Goal: Contribute content

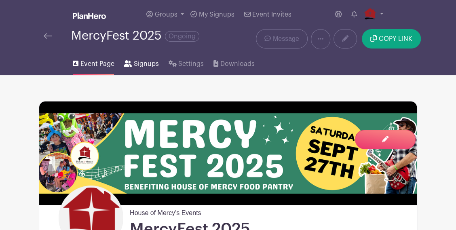
click at [142, 63] on span "Signups" at bounding box center [146, 64] width 25 height 10
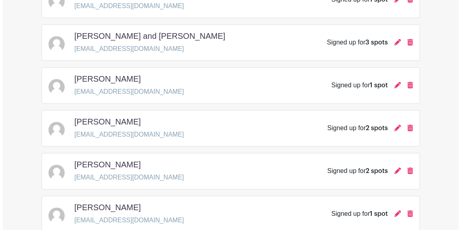
scroll to position [551, 0]
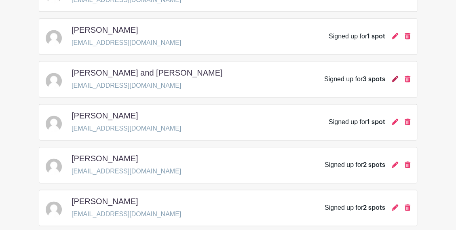
click at [395, 76] on icon at bounding box center [395, 79] width 6 height 6
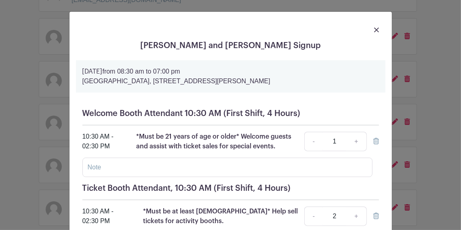
scroll to position [36, 0]
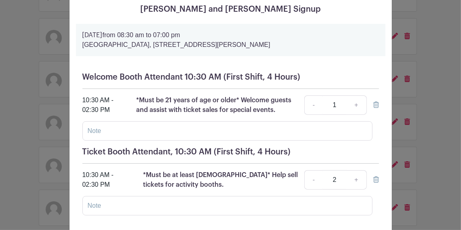
click at [374, 106] on icon at bounding box center [377, 104] width 6 height 6
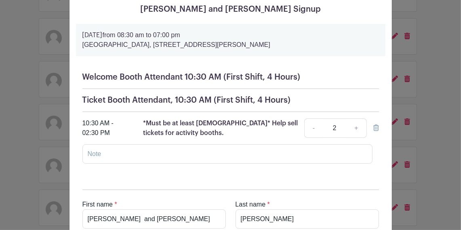
drag, startPoint x: 103, startPoint y: 127, endPoint x: 81, endPoint y: 100, distance: 34.7
click at [81, 100] on div "Welcome Booth Attendant 10:30 AM (First Shift, 4 Hours) 10:30 AM - 02:30 PM *Mu…" at bounding box center [231, 121] width 310 height 111
copy div "Ticket Booth Attendant, 10:30 AM (First Shift, 4 Hours) 10:30 AM - 02:30 PM"
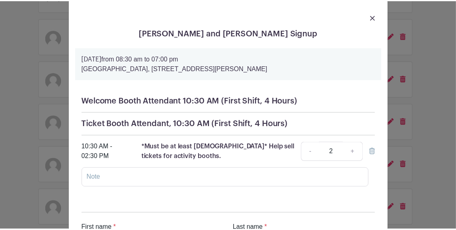
scroll to position [0, 0]
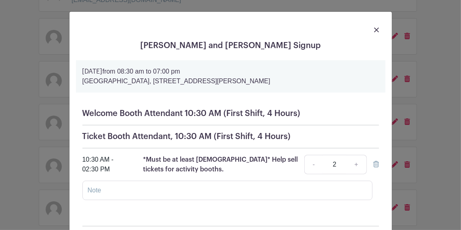
click at [375, 27] on img at bounding box center [376, 29] width 5 height 5
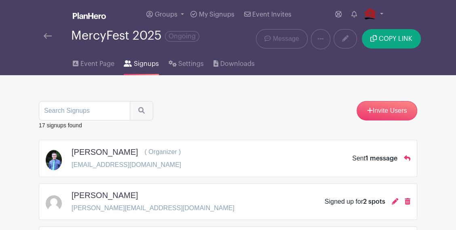
click at [47, 37] on img at bounding box center [48, 36] width 8 height 6
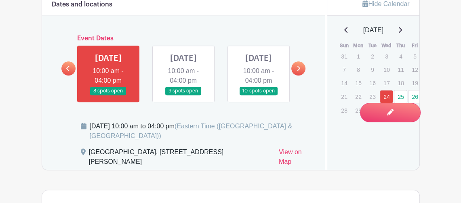
scroll to position [588, 0]
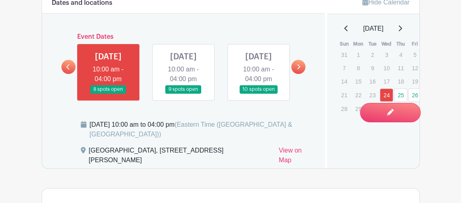
click at [296, 70] on link at bounding box center [298, 67] width 14 height 14
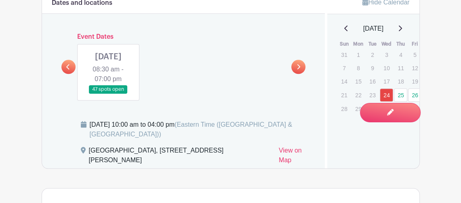
click at [108, 94] on link at bounding box center [108, 94] width 0 height 0
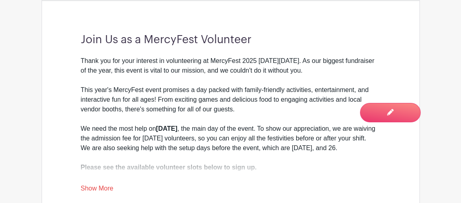
scroll to position [294, 0]
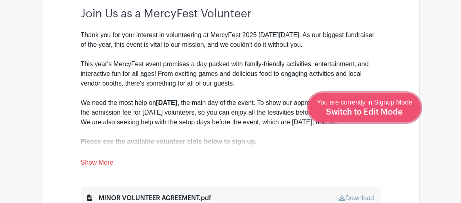
click at [403, 107] on div "You are currently in Signup Mode Switch to Edit Mode" at bounding box center [364, 108] width 95 height 20
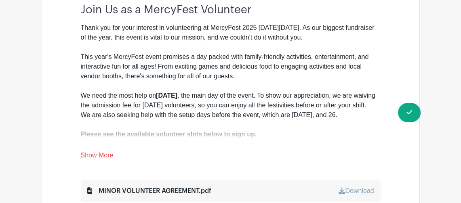
scroll to position [331, 0]
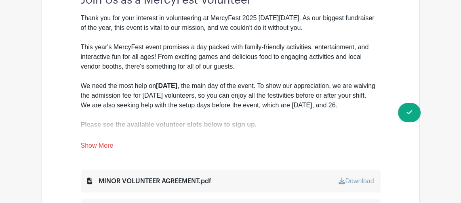
click at [99, 145] on link "Show More" at bounding box center [97, 147] width 33 height 10
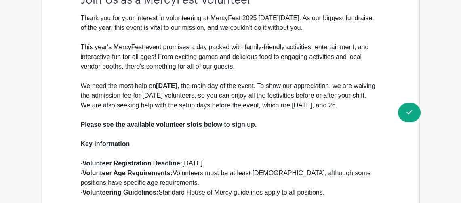
click at [83, 115] on div "We are also seeking help with the setup days before the event, which are [DATE]…" at bounding box center [231, 110] width 300 height 19
click at [81, 114] on div "We are also seeking help with the setup days before the event, which are [DATE]…" at bounding box center [231, 110] width 300 height 19
click at [84, 116] on div "We are also seeking help with the setup days before the event, which are [DATE]…" at bounding box center [231, 110] width 300 height 19
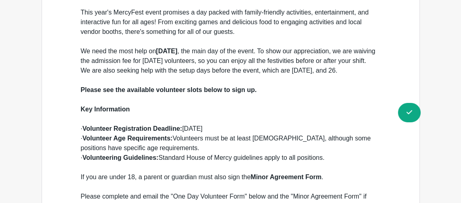
scroll to position [220, 0]
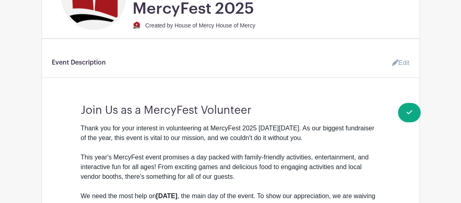
click at [405, 61] on link "Edit" at bounding box center [398, 63] width 24 height 16
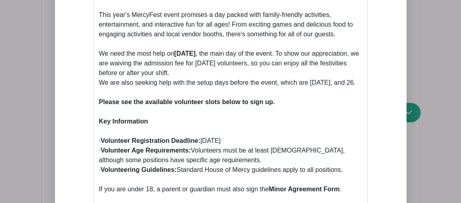
scroll to position [441, 0]
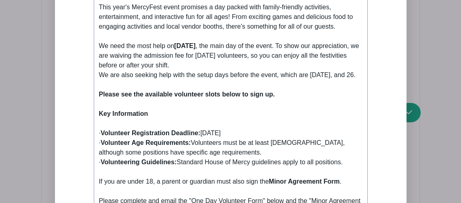
click at [99, 82] on div "We are also seeking help with the setup days before the event, which are [DATE]…" at bounding box center [231, 79] width 264 height 19
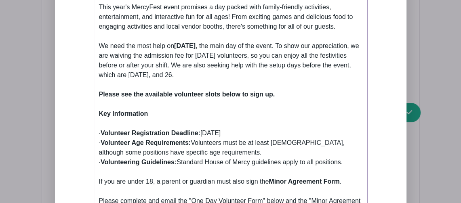
drag, startPoint x: 276, startPoint y: 83, endPoint x: 83, endPoint y: 57, distance: 194.6
click at [83, 57] on div "Add Description Short Intro Join Us as a MercyFest Volunteer Event Description …" at bounding box center [230, 160] width 313 height 618
copy div "We need the most help [DATE][DATE] , the main day of the event. To show our app…"
click at [201, 70] on div "We need the most help [DATE][DATE] , the main day of the event. To show our app…" at bounding box center [231, 65] width 264 height 49
drag, startPoint x: 278, startPoint y: 85, endPoint x: 97, endPoint y: 58, distance: 182.3
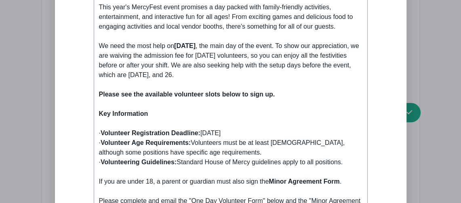
click at [97, 58] on trix-editor "Thank you for your interest in volunteering at MercyFest 2025 [DATE][DATE]. As …" at bounding box center [231, 123] width 274 height 310
paste trix-editor "<div>Thank you for your interest in volunteering at MercyFest 2025 [DATE][DATE]…"
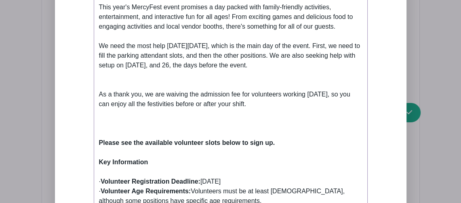
click at [131, 90] on div "Event Description" at bounding box center [231, 85] width 264 height 10
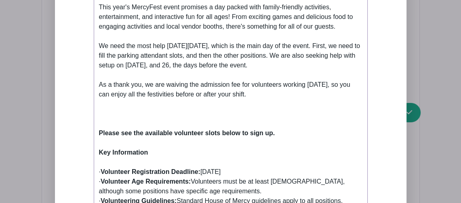
click at [120, 126] on div "Event Description" at bounding box center [231, 118] width 264 height 19
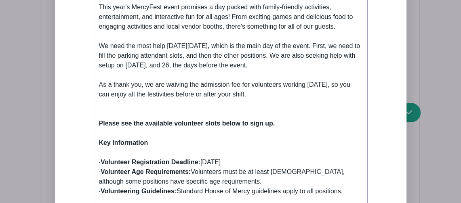
type trix-editor "<div>Thank you for your interest in volunteering at MercyFest 2025 [DATE][DATE]…"
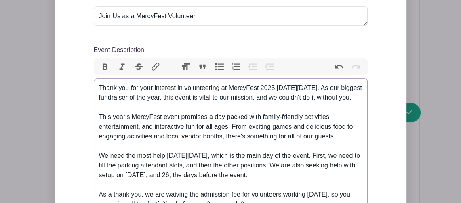
scroll to position [367, 0]
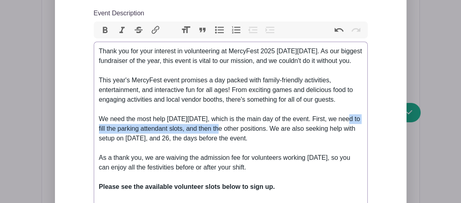
drag, startPoint x: 232, startPoint y: 137, endPoint x: 97, endPoint y: 139, distance: 135.0
click at [97, 139] on trix-editor "Thank you for your interest in volunteering at MercyFest 2025 [DATE][DATE]. As …" at bounding box center [231, 207] width 274 height 330
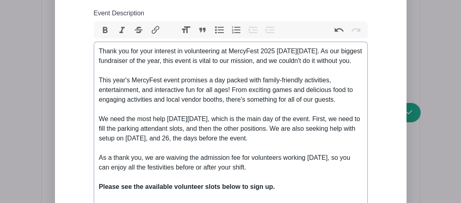
click at [235, 147] on div "We need the most help [DATE][DATE], which is the main day of the event. First, …" at bounding box center [231, 133] width 264 height 39
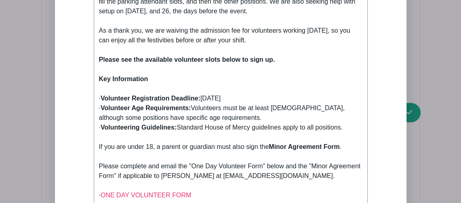
scroll to position [661, 0]
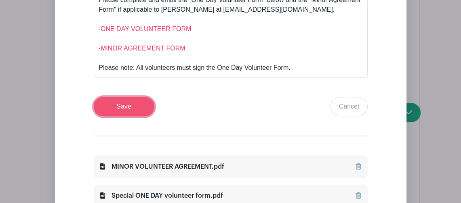
click at [119, 116] on input "Save" at bounding box center [124, 106] width 61 height 19
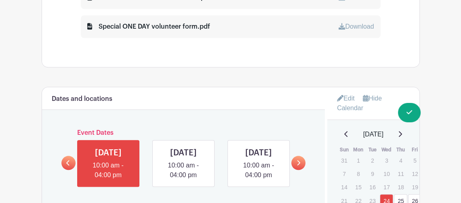
scroll to position [625, 0]
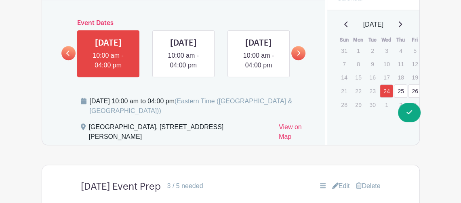
click at [296, 60] on link at bounding box center [298, 53] width 14 height 14
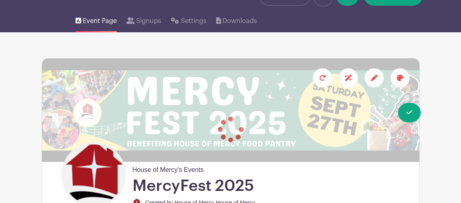
scroll to position [0, 0]
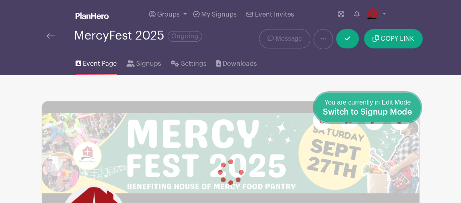
click at [408, 113] on span "Switch to Signup Mode" at bounding box center [367, 112] width 89 height 8
